Goal: Task Accomplishment & Management: Manage account settings

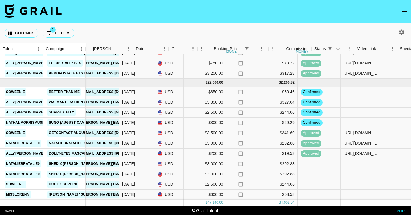
scroll to position [340, 243]
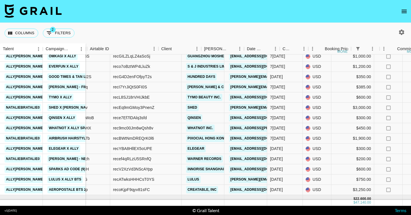
scroll to position [223, 85]
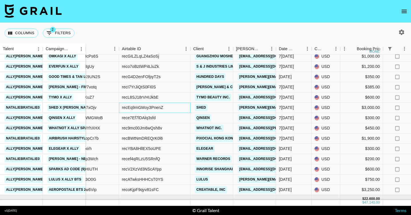
click at [129, 108] on div "recEq9mGMoy3PnenZ" at bounding box center [142, 108] width 41 height 6
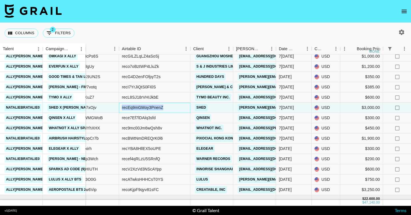
click at [129, 108] on div "recEq9mGMoy3PnenZ" at bounding box center [142, 108] width 41 height 6
copy div "recEq9mGMoy3PnenZ"
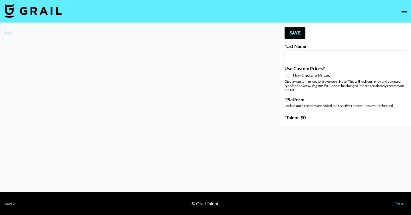
type input "Zhus Song Promo - Tega"
select select "Song"
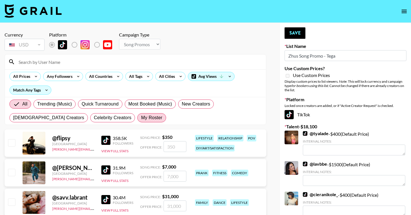
click at [141, 119] on span "My Roster" at bounding box center [151, 117] width 21 height 7
click at [141, 118] on input "My Roster" at bounding box center [141, 118] width 0 height 0
radio input "true"
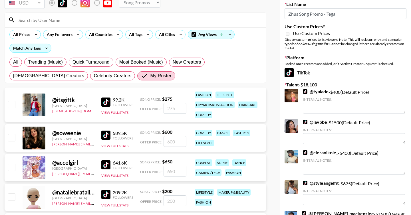
scroll to position [43, 0]
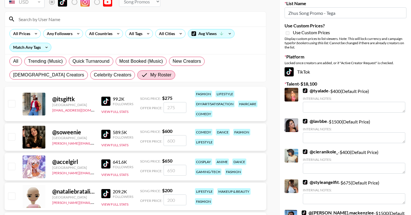
click at [13, 139] on input "checkbox" at bounding box center [11, 136] width 7 height 7
checkbox input "true"
type input "600"
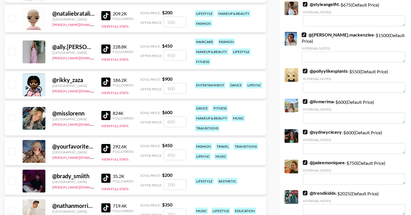
scroll to position [222, 0]
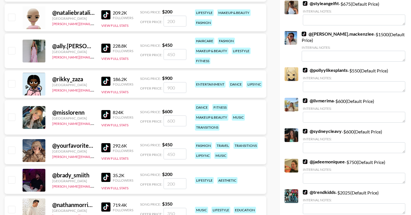
click at [12, 150] on input "checkbox" at bounding box center [11, 150] width 7 height 7
checkbox input "true"
type input "450"
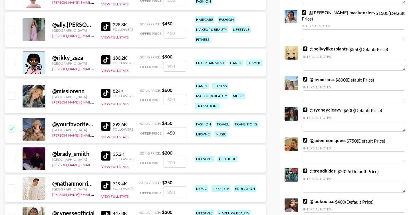
click at [11, 94] on input "checkbox" at bounding box center [11, 95] width 7 height 7
checkbox input "true"
type input "600"
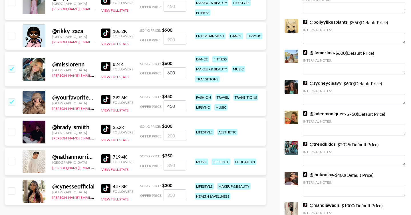
scroll to position [270, 0]
click at [12, 192] on input "checkbox" at bounding box center [11, 190] width 7 height 7
checkbox input "true"
type input "300"
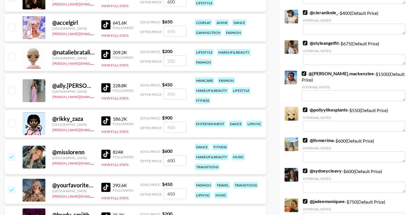
scroll to position [0, 0]
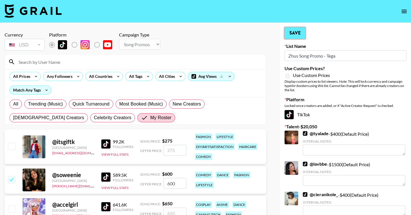
click at [304, 32] on button "Save" at bounding box center [295, 32] width 21 height 11
